Goal: Check status: Check status

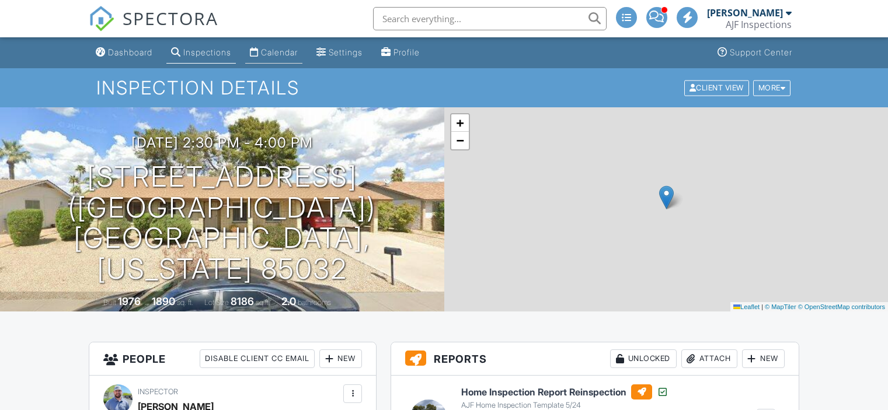
click at [281, 53] on div "Calendar" at bounding box center [279, 52] width 37 height 10
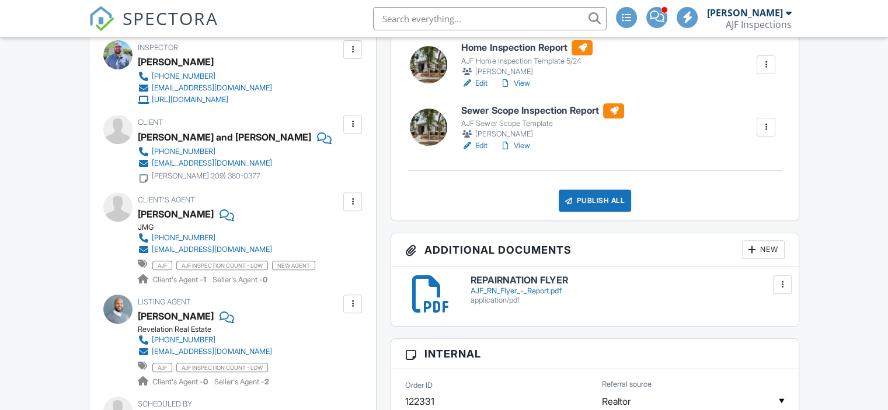
scroll to position [409, 0]
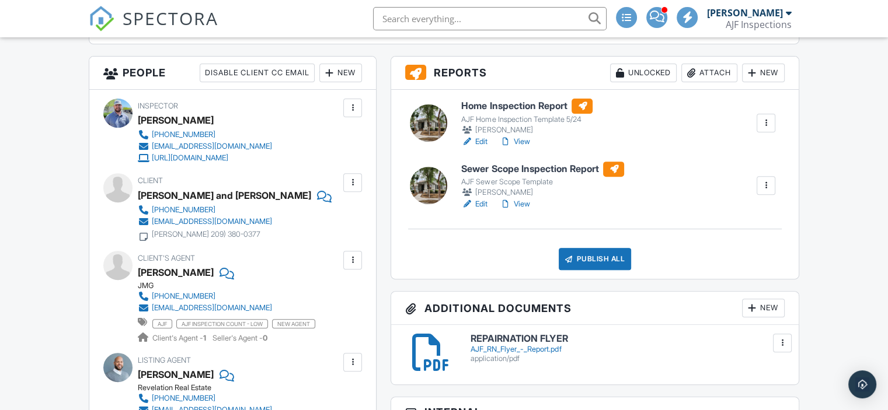
click at [525, 139] on link "View" at bounding box center [514, 142] width 30 height 12
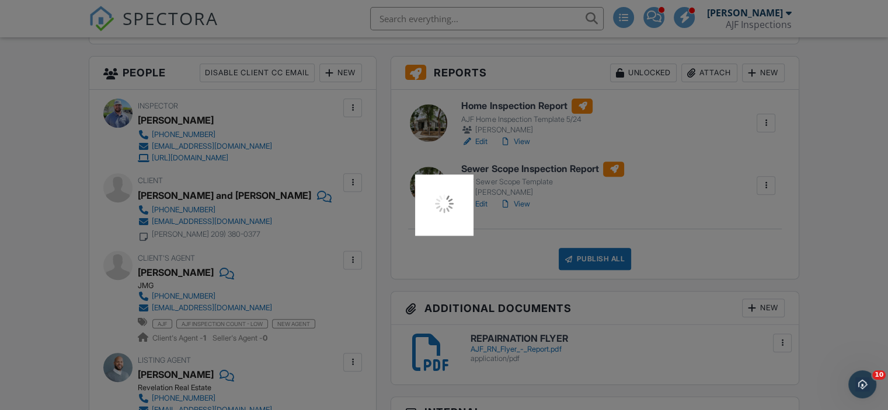
scroll to position [0, 0]
